Goal: Task Accomplishment & Management: Manage account settings

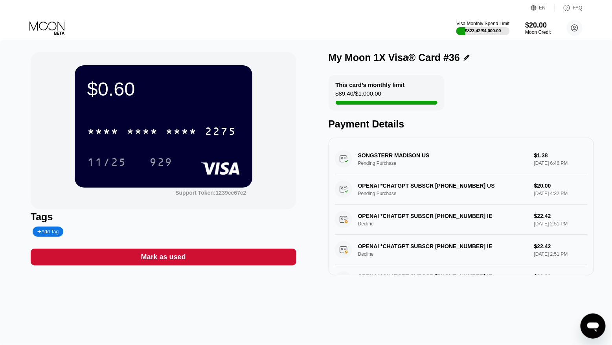
click at [53, 26] on icon at bounding box center [47, 28] width 37 height 14
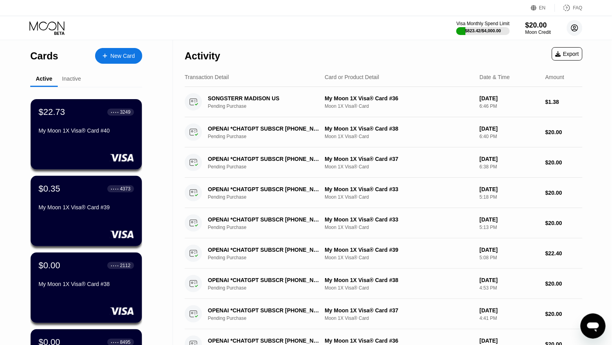
click at [574, 29] on circle at bounding box center [575, 28] width 16 height 16
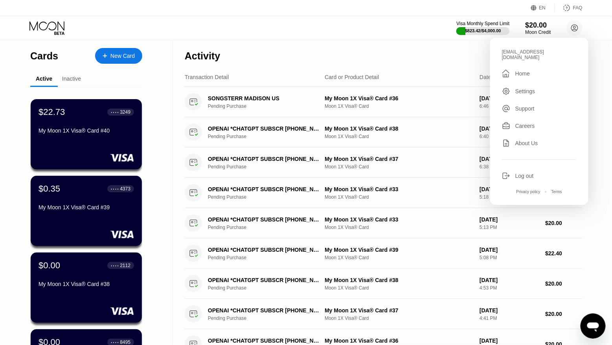
click at [527, 173] on div "Log out" at bounding box center [524, 176] width 18 height 6
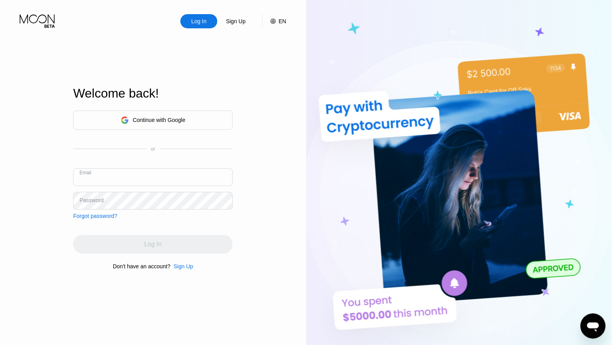
paste input "kotik5735@inbox.lv"
type input "kotik5735@inbox.lv"
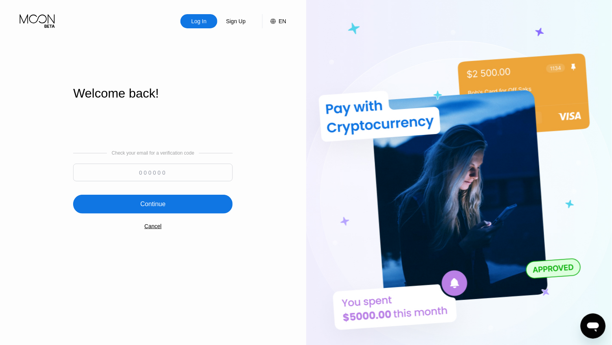
click at [173, 175] on input at bounding box center [153, 173] width 160 height 18
paste input "417255"
type input "417255"
click at [174, 200] on div "Continue" at bounding box center [153, 204] width 160 height 19
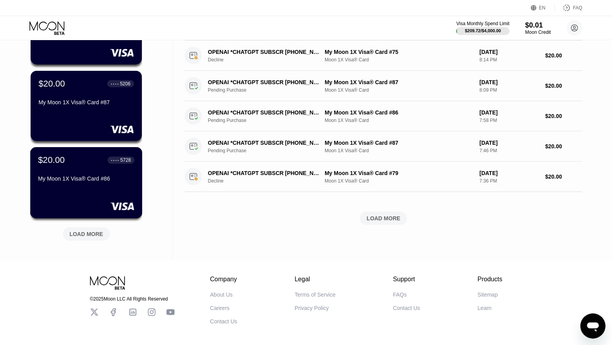
scroll to position [260, 0]
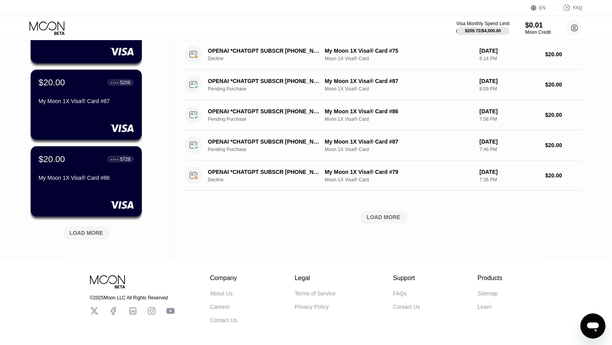
click at [89, 230] on div "LOAD MORE" at bounding box center [87, 232] width 34 height 7
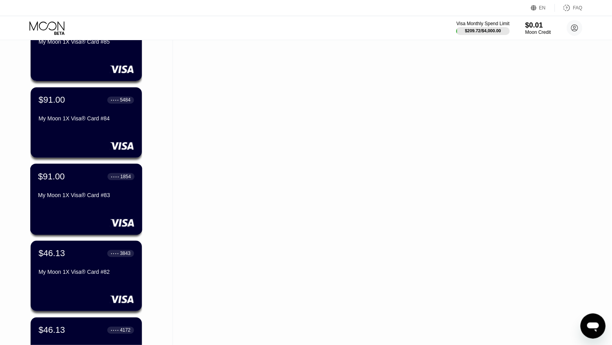
scroll to position [473, 0]
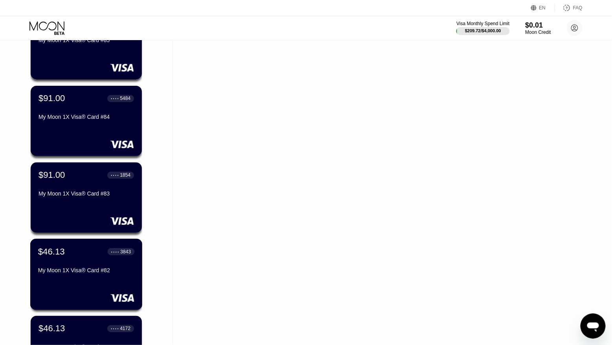
click at [87, 268] on div "My Moon 1X Visa® Card #82" at bounding box center [86, 270] width 96 height 6
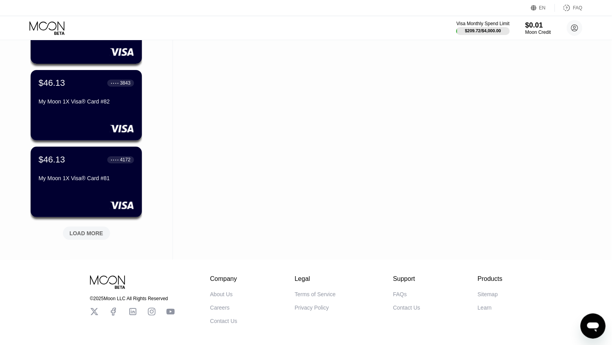
scroll to position [633, 0]
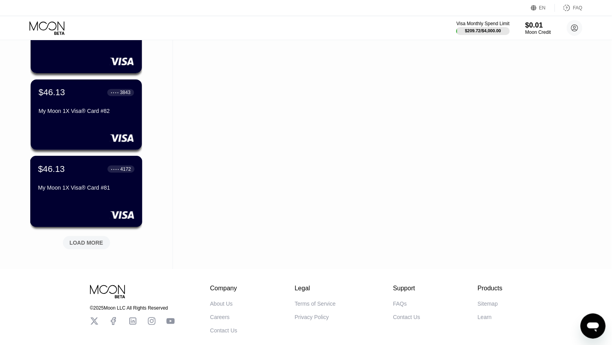
click at [81, 173] on div "$46.13 ● ● ● ● 4172" at bounding box center [86, 169] width 96 height 10
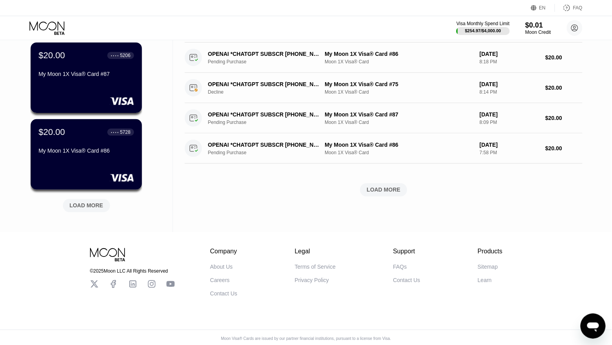
scroll to position [287, 0]
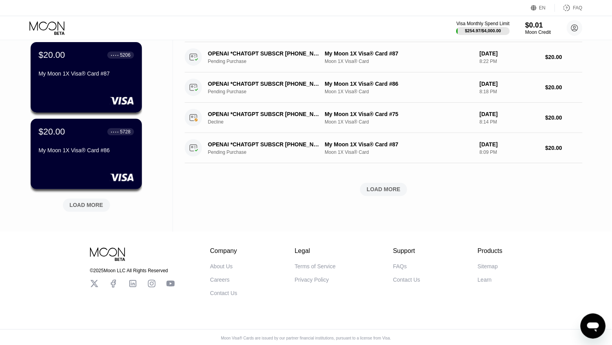
click at [78, 206] on div "LOAD MORE" at bounding box center [87, 205] width 34 height 7
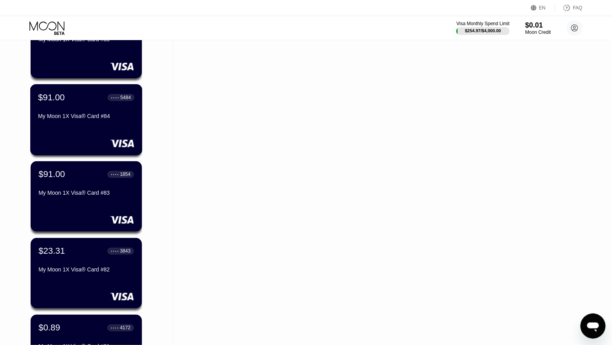
scroll to position [475, 0]
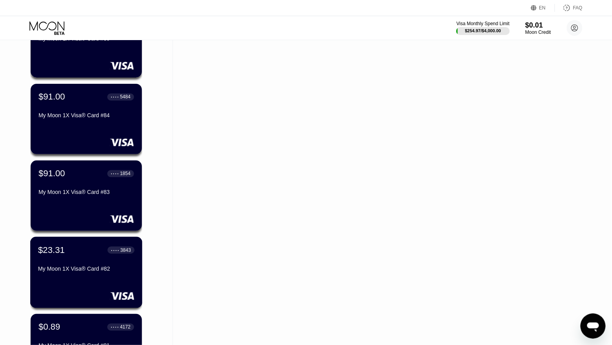
click at [68, 266] on div "My Moon 1X Visa® Card #82" at bounding box center [86, 268] width 96 height 6
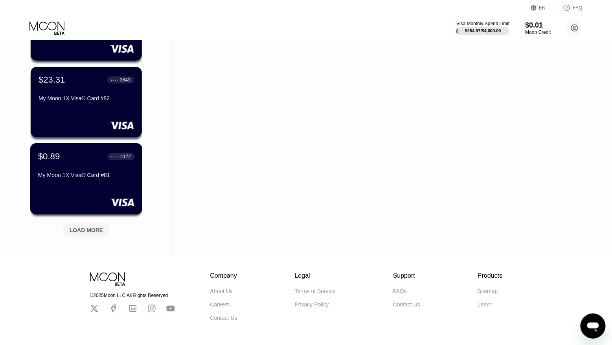
scroll to position [641, 0]
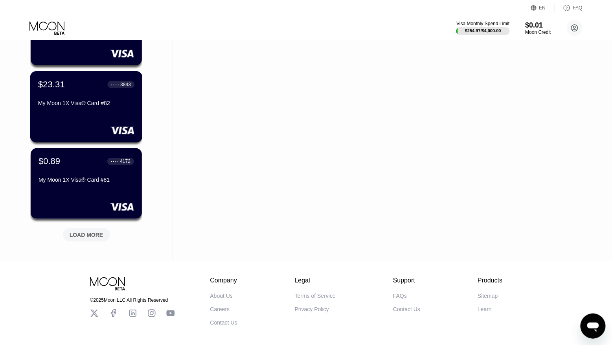
click at [103, 113] on div "$23.31 ● ● ● ● 3843 My Moon 1X Visa® Card #82" at bounding box center [86, 106] width 112 height 71
